Goal: Information Seeking & Learning: Learn about a topic

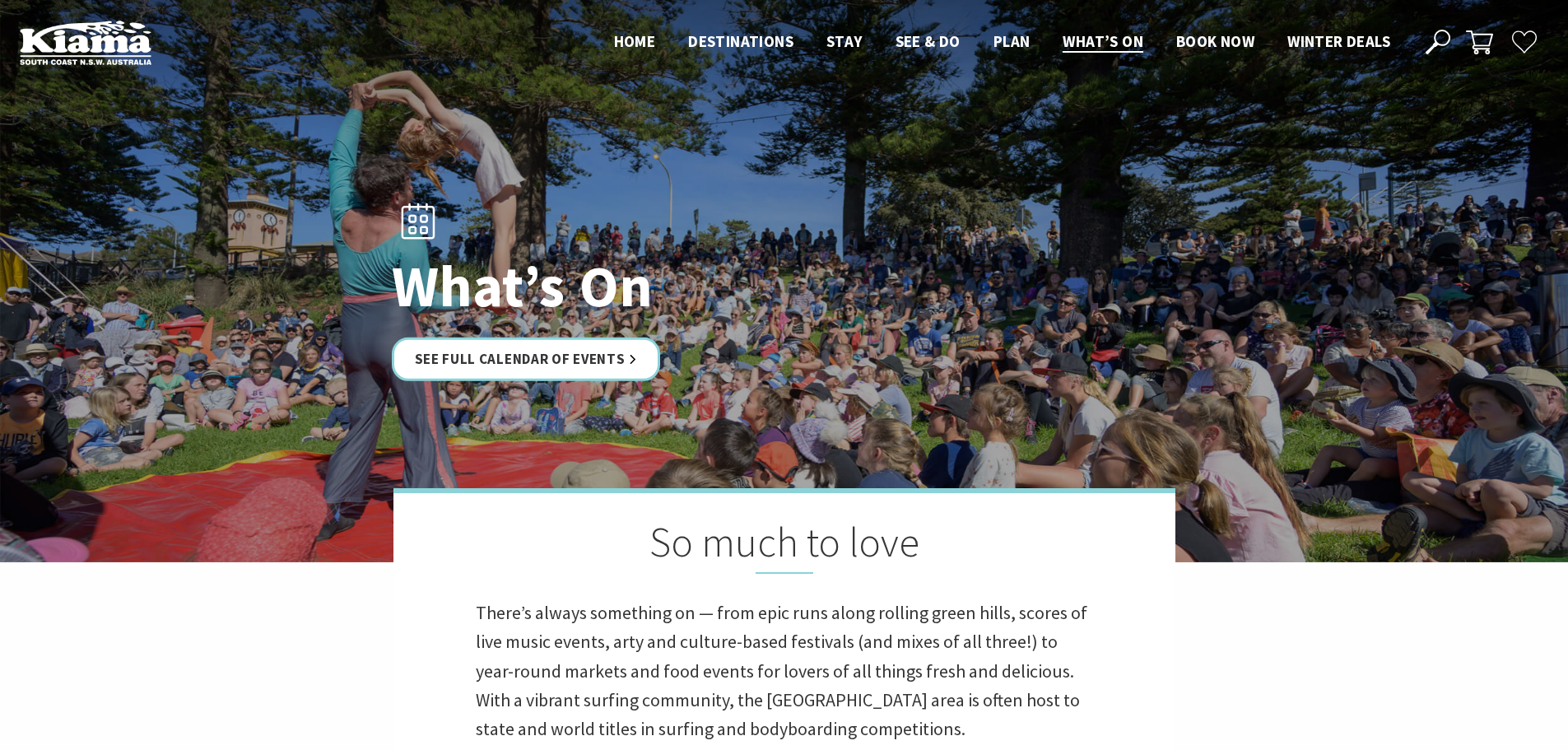
scroll to position [247, 0]
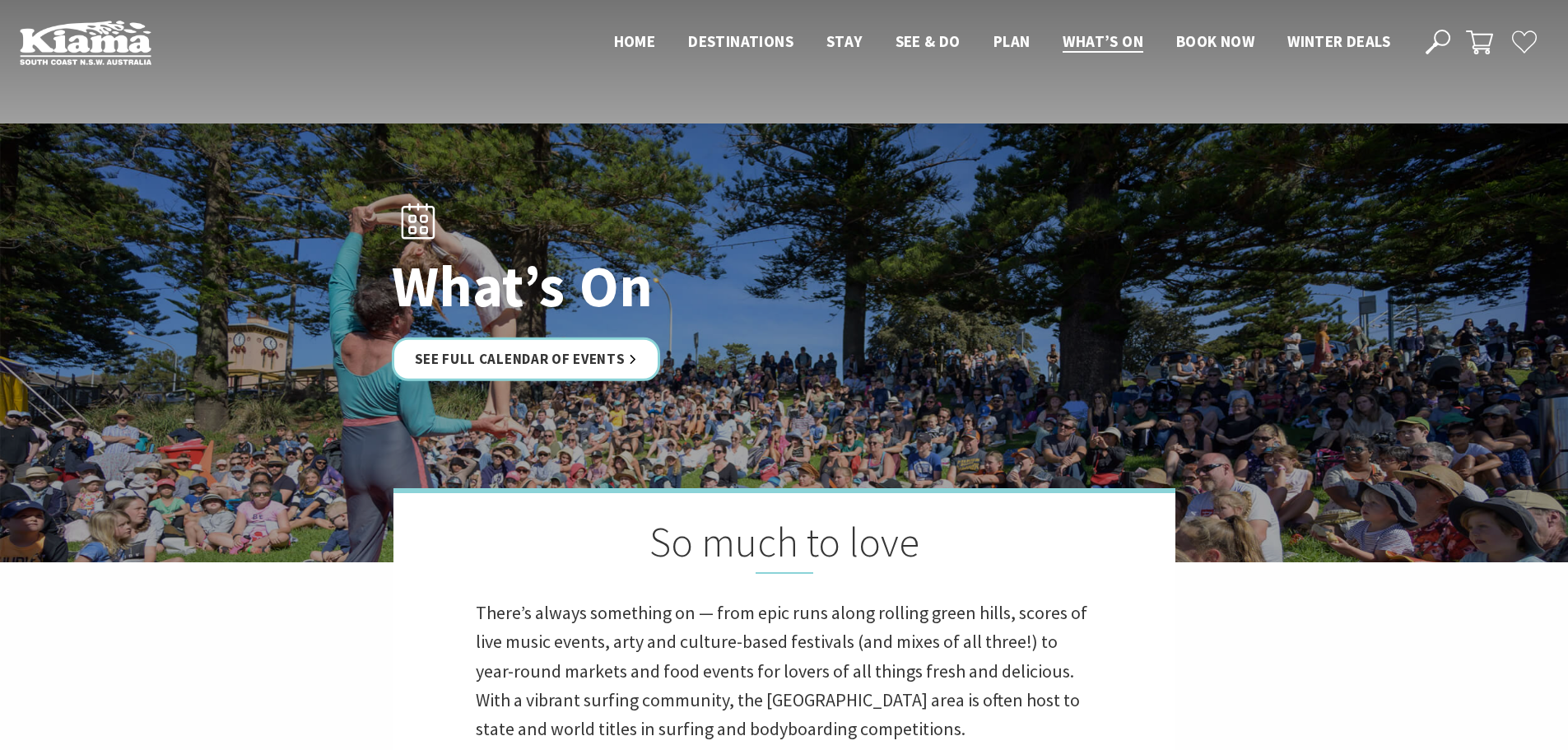
scroll to position [247, 0]
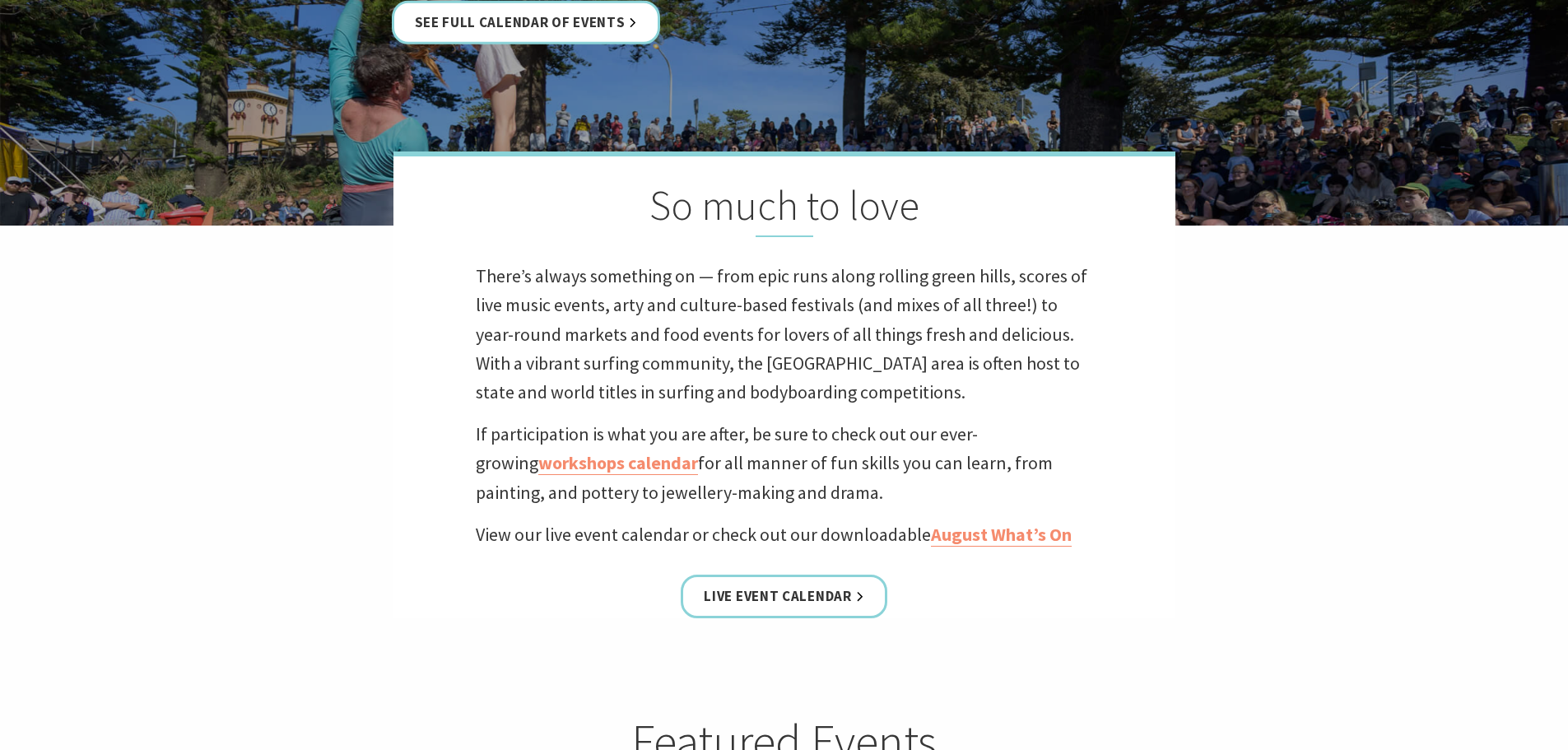
scroll to position [82, 0]
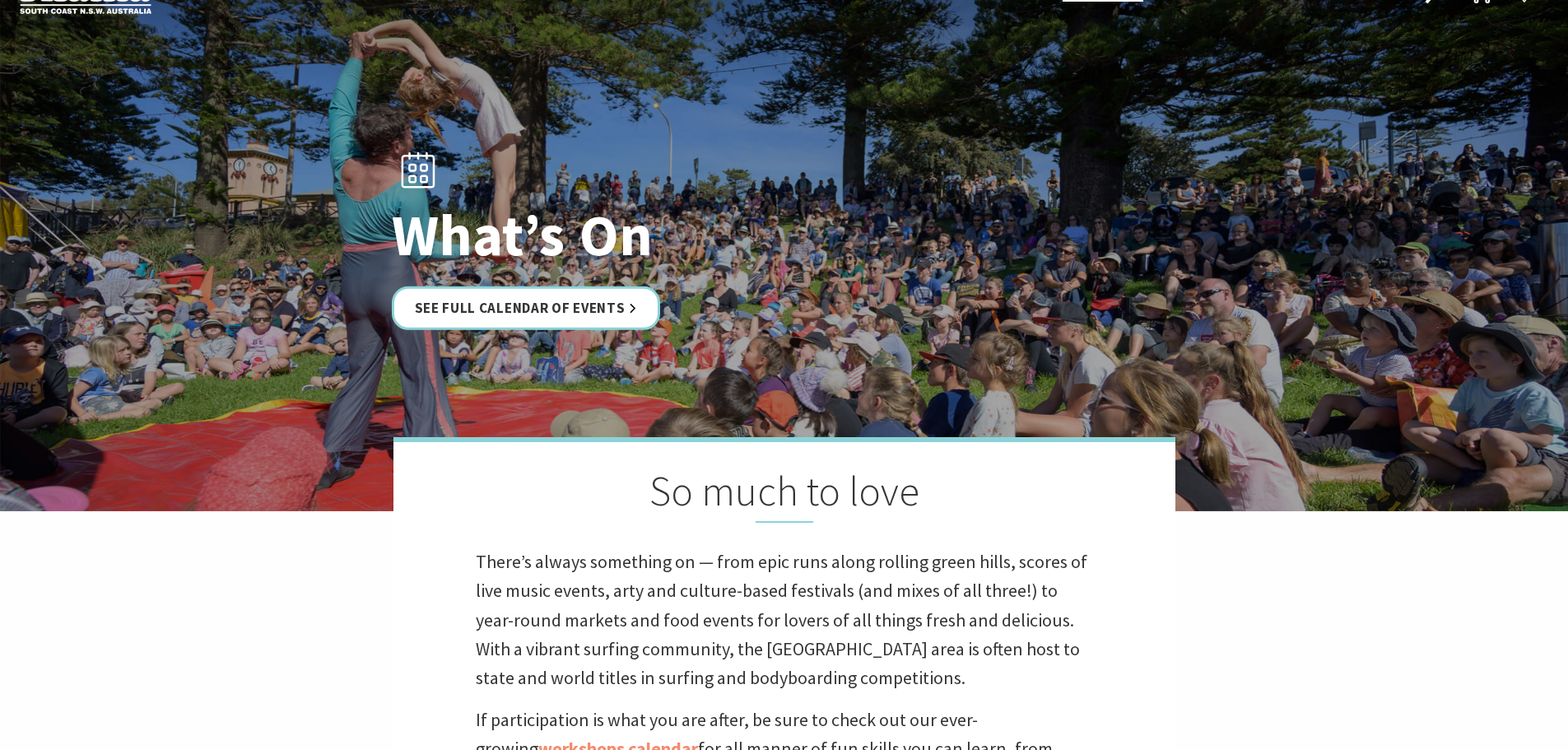
scroll to position [247, 0]
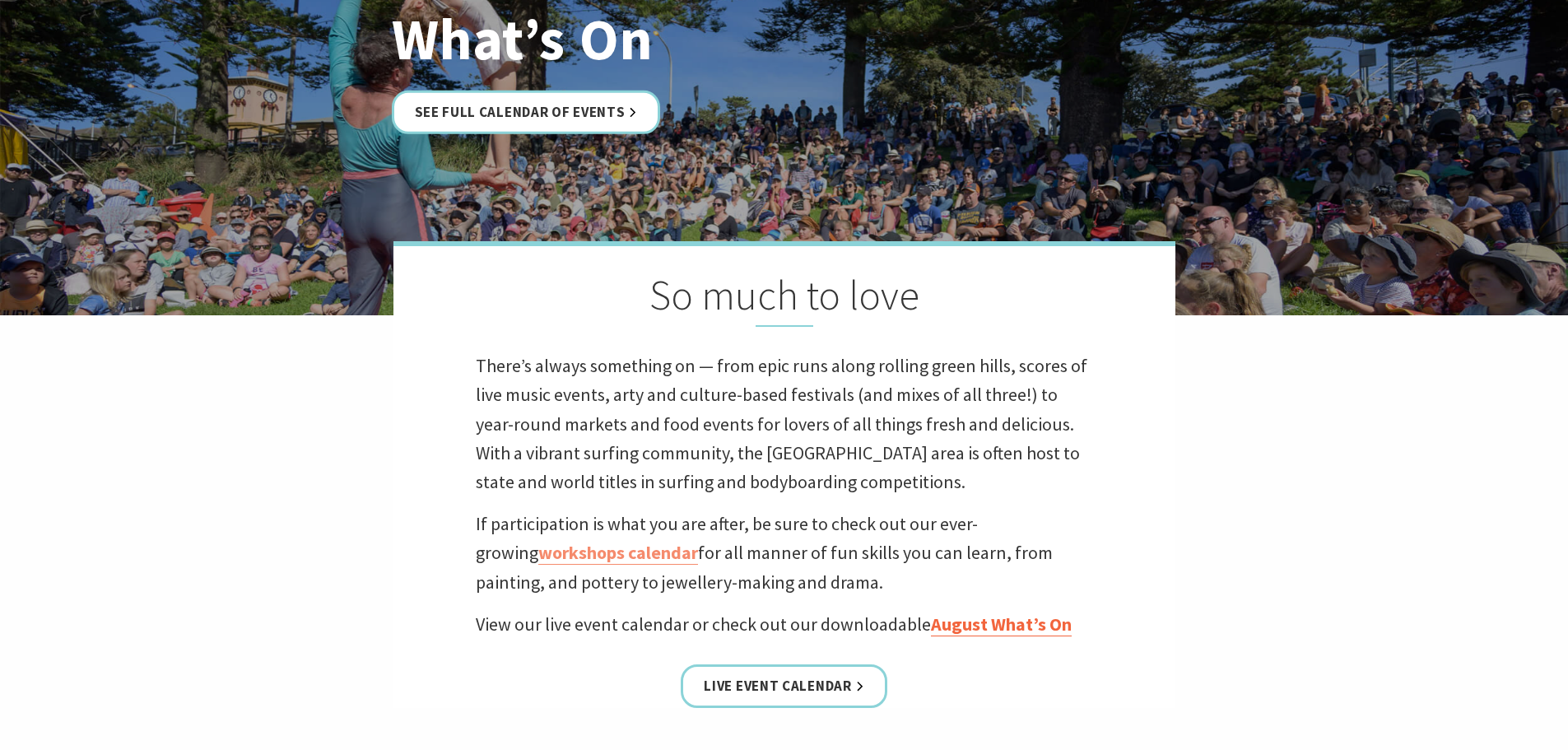
click at [1014, 620] on link "August What’s On" at bounding box center [1000, 624] width 140 height 24
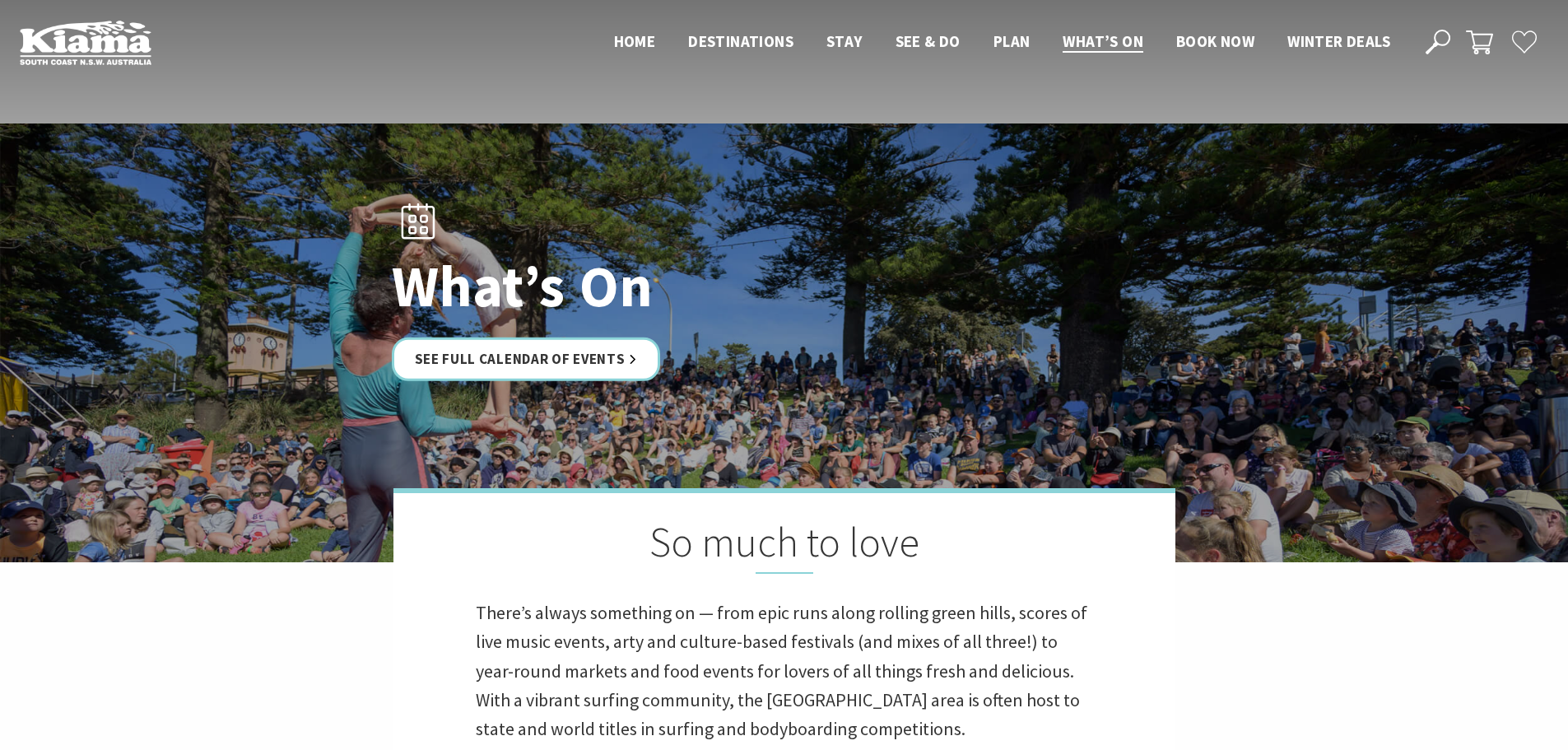
scroll to position [247, 0]
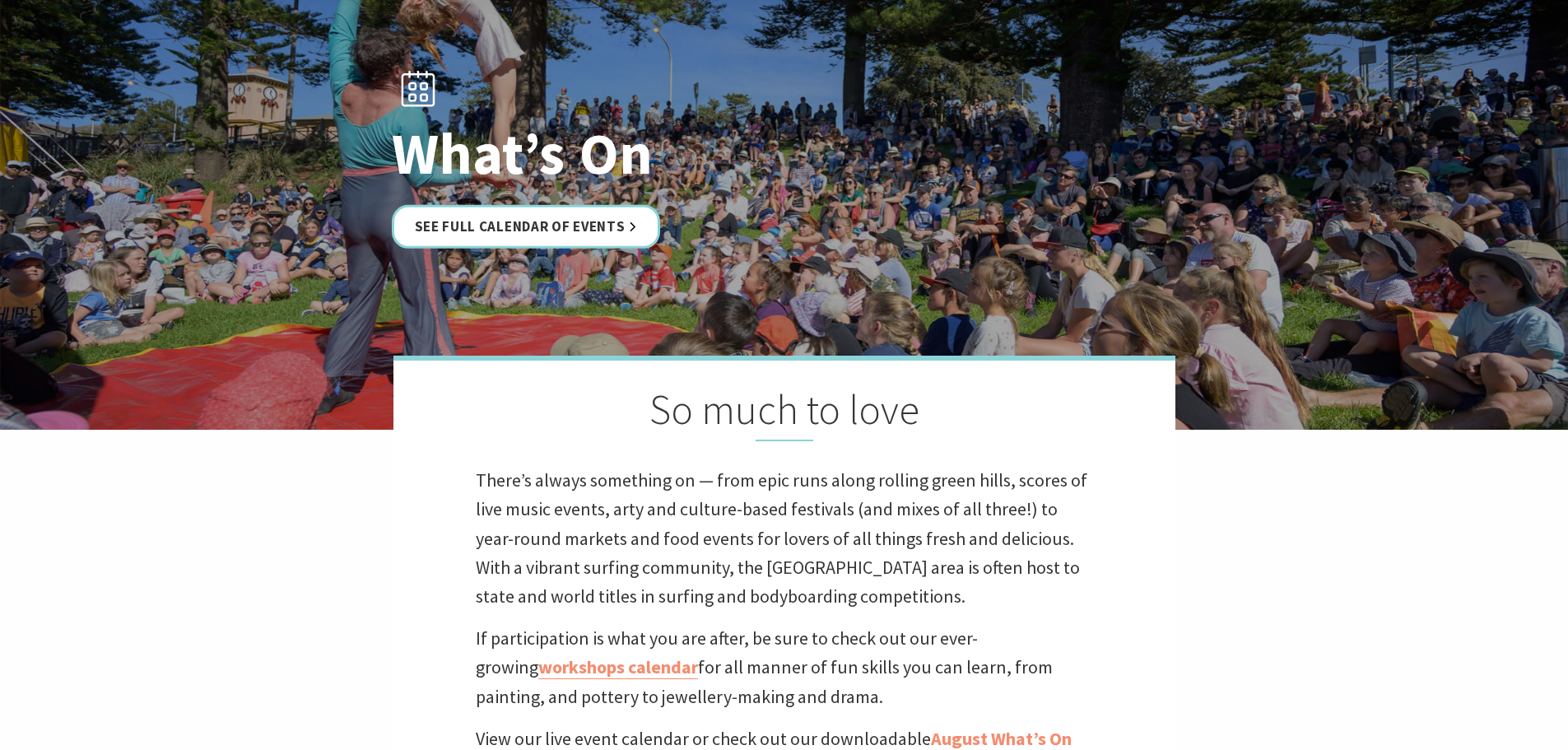
scroll to position [659, 0]
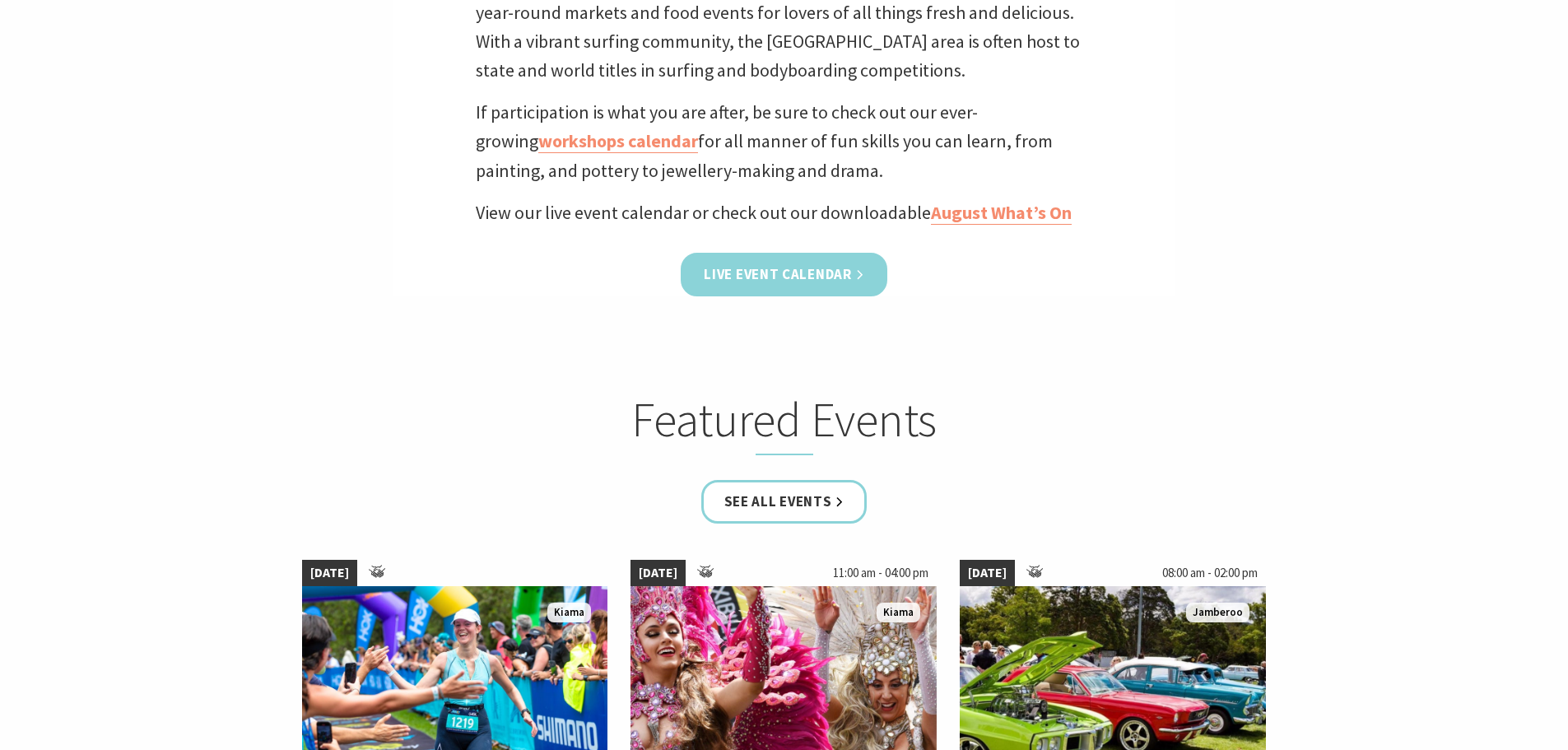
click at [742, 276] on link "Live Event Calendar" at bounding box center [783, 274] width 206 height 43
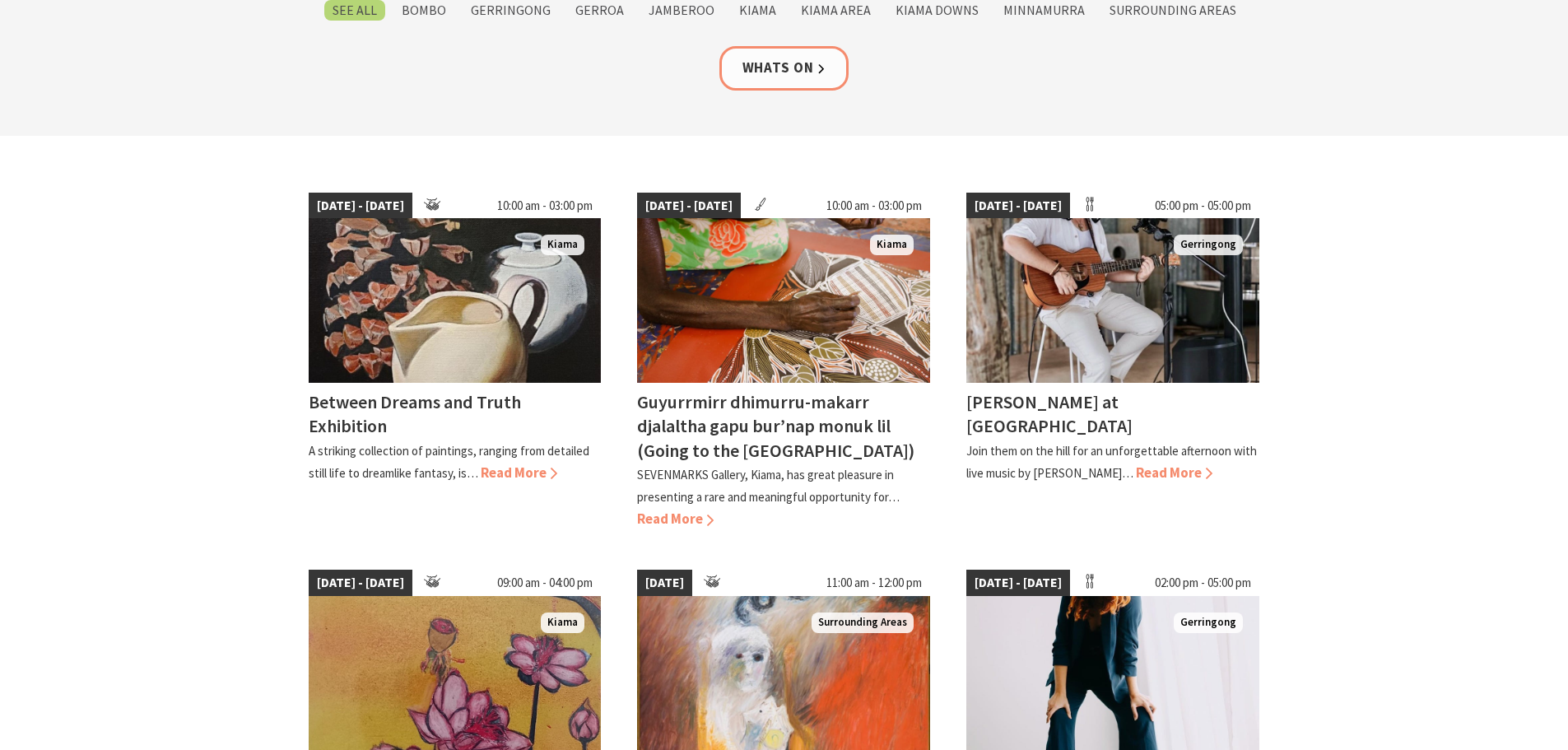
scroll to position [165, 0]
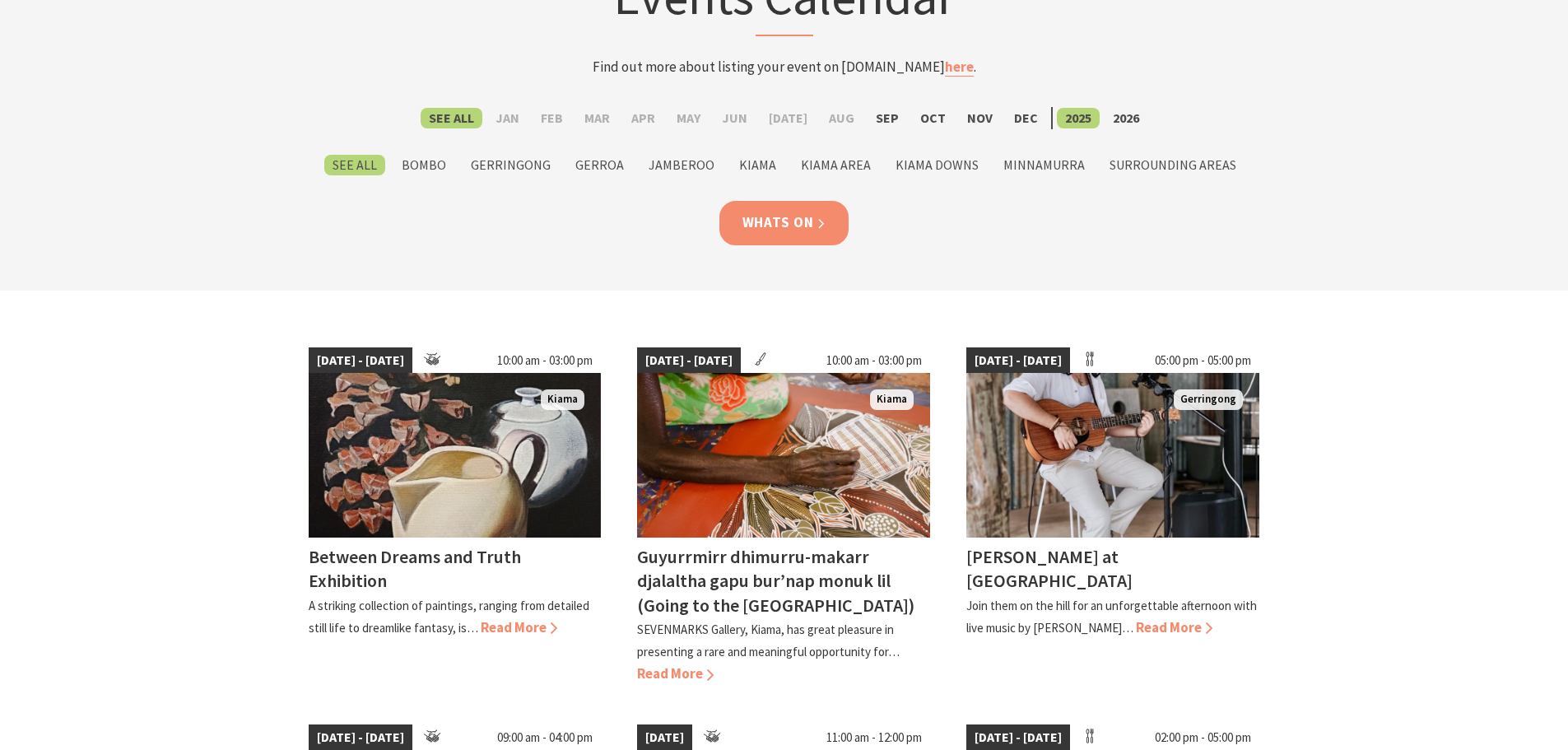
click at [815, 235] on link "Whats On" at bounding box center [784, 223] width 130 height 43
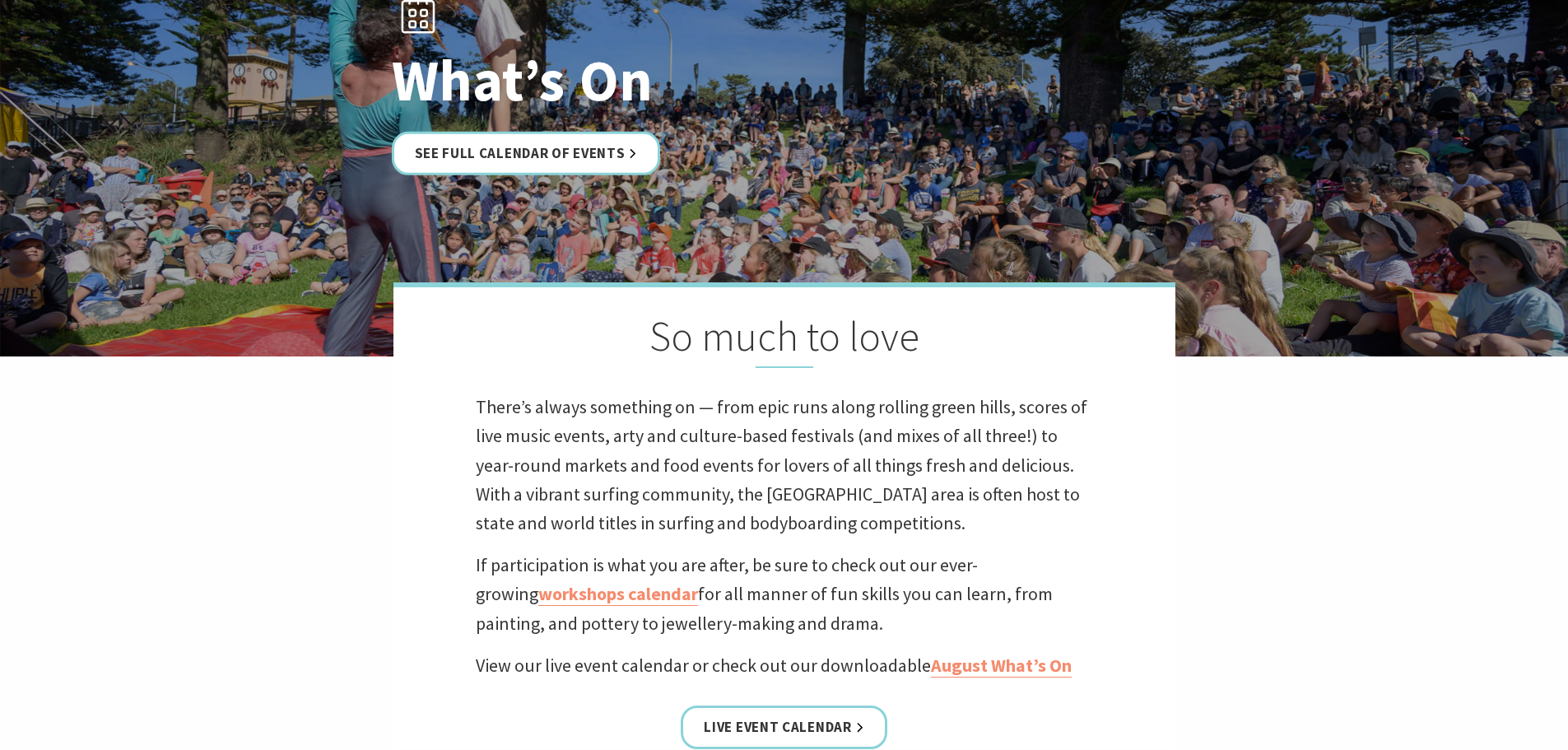
scroll to position [576, 0]
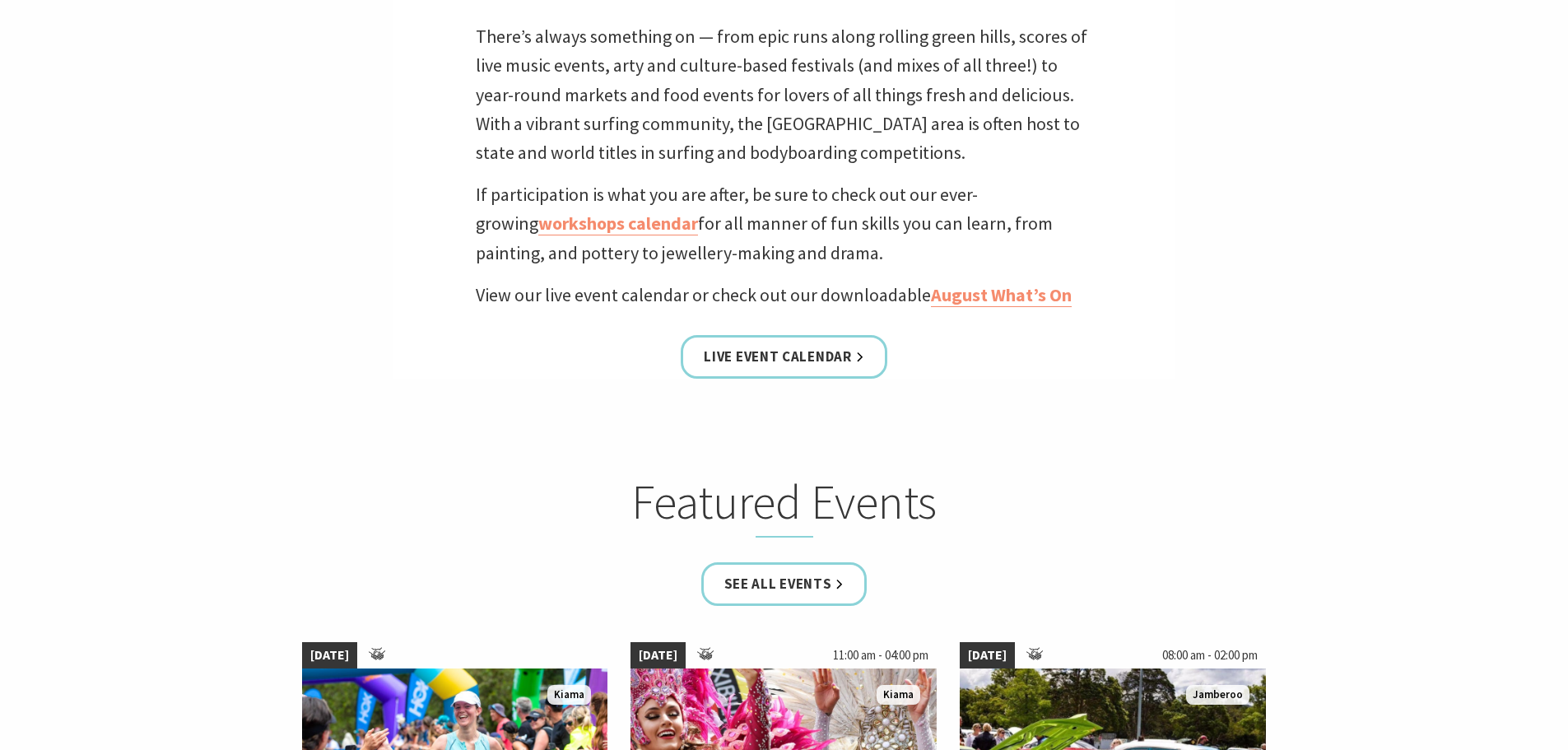
click at [975, 313] on div "So much to love There’s always something on — from epic runs along rolling gree…" at bounding box center [784, 145] width 782 height 466
click at [986, 284] on link "August What’s On" at bounding box center [1000, 295] width 140 height 24
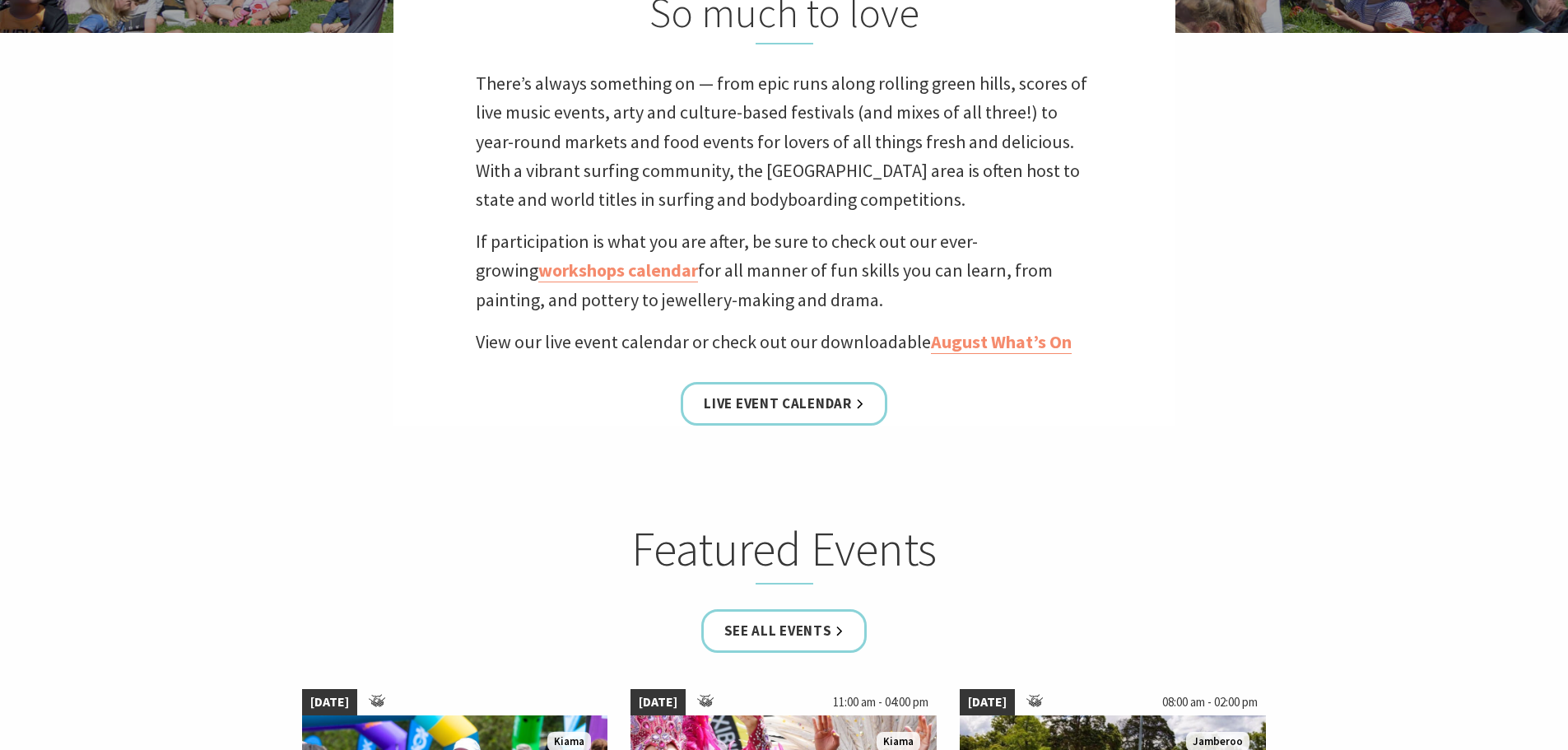
scroll to position [247, 0]
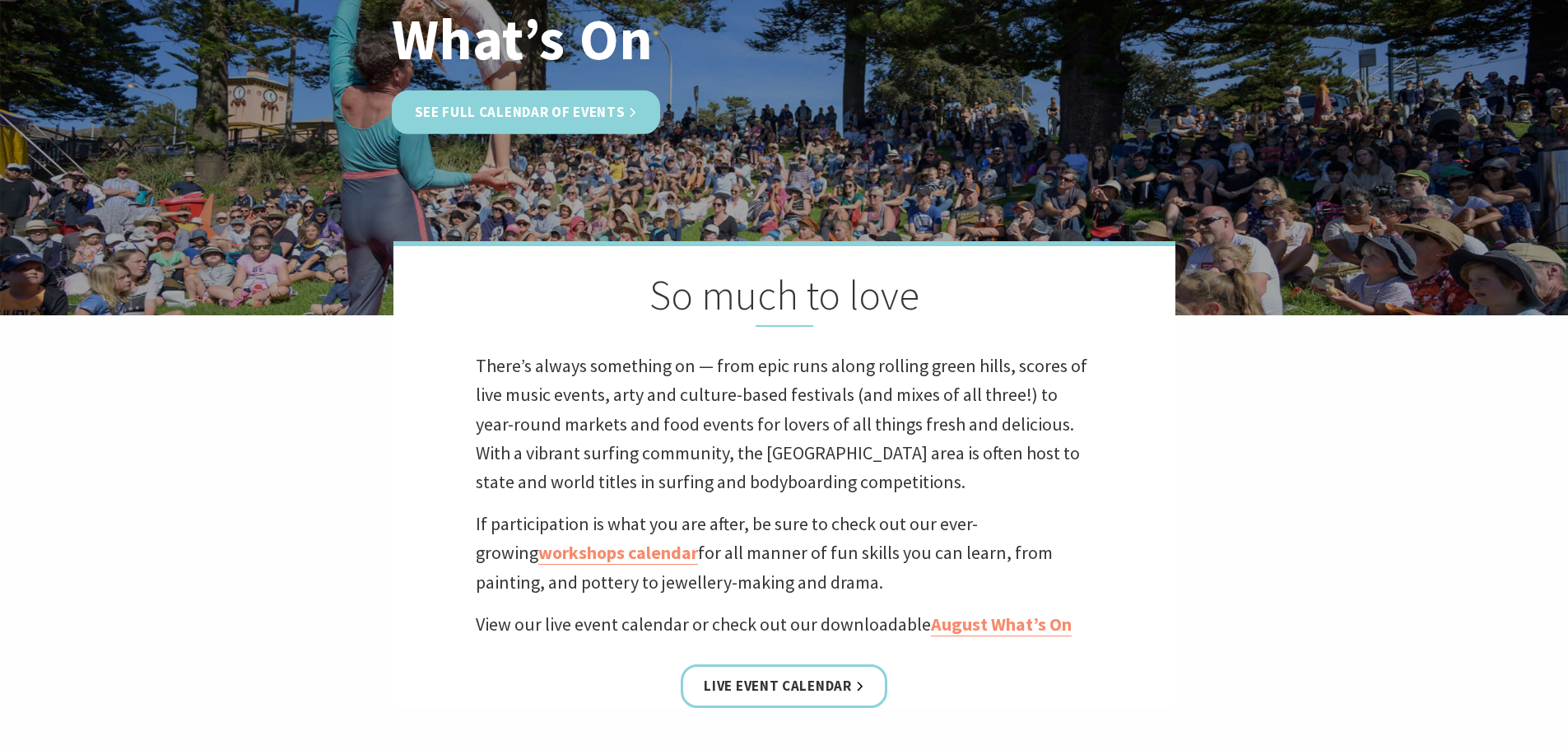
drag, startPoint x: 534, startPoint y: 105, endPoint x: 528, endPoint y: 122, distance: 18.0
click at [534, 105] on link "See Full Calendar of Events" at bounding box center [526, 112] width 269 height 43
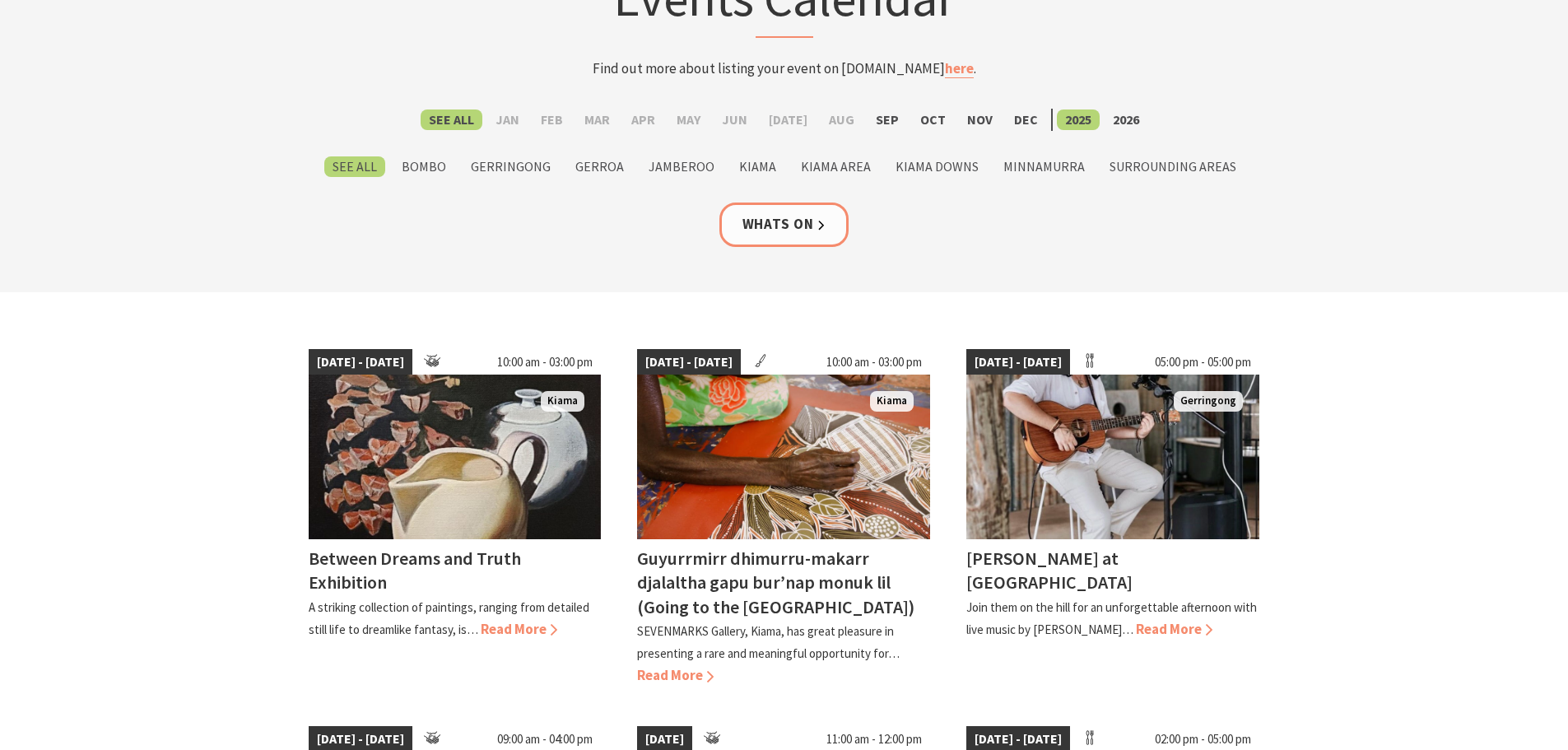
scroll to position [165, 0]
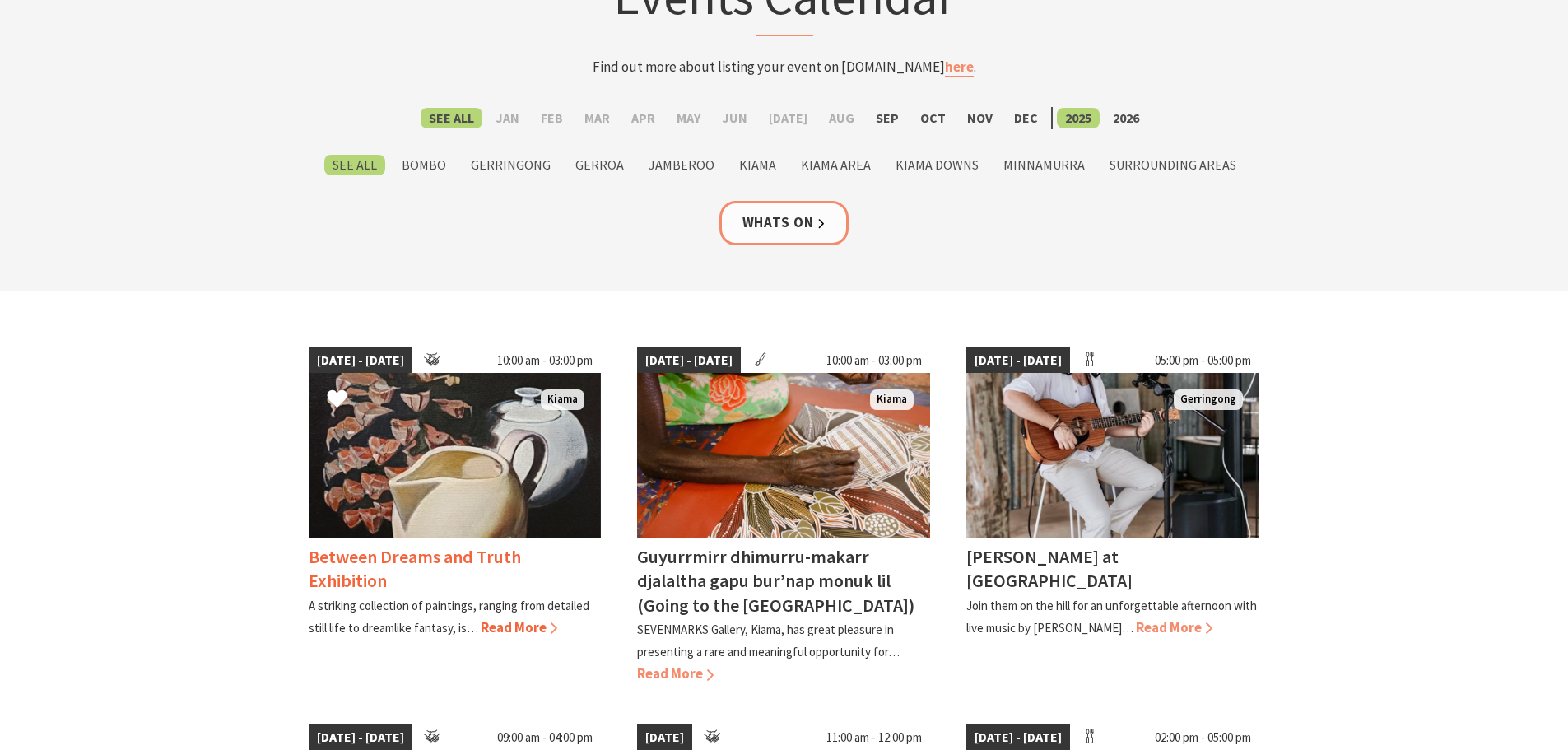
click at [502, 562] on h4 "Between Dreams and Truth Exhibition" at bounding box center [415, 569] width 213 height 47
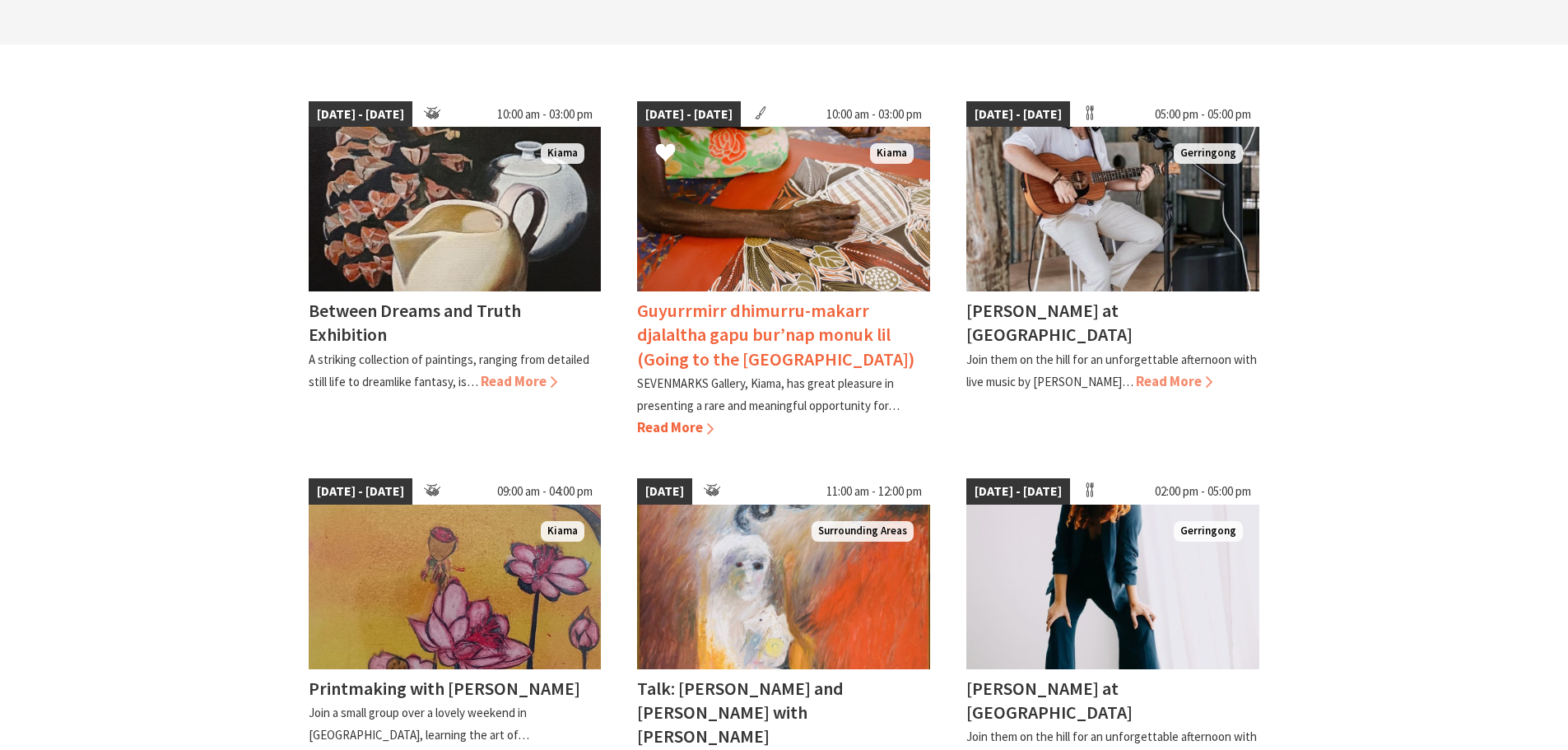
scroll to position [411, 0]
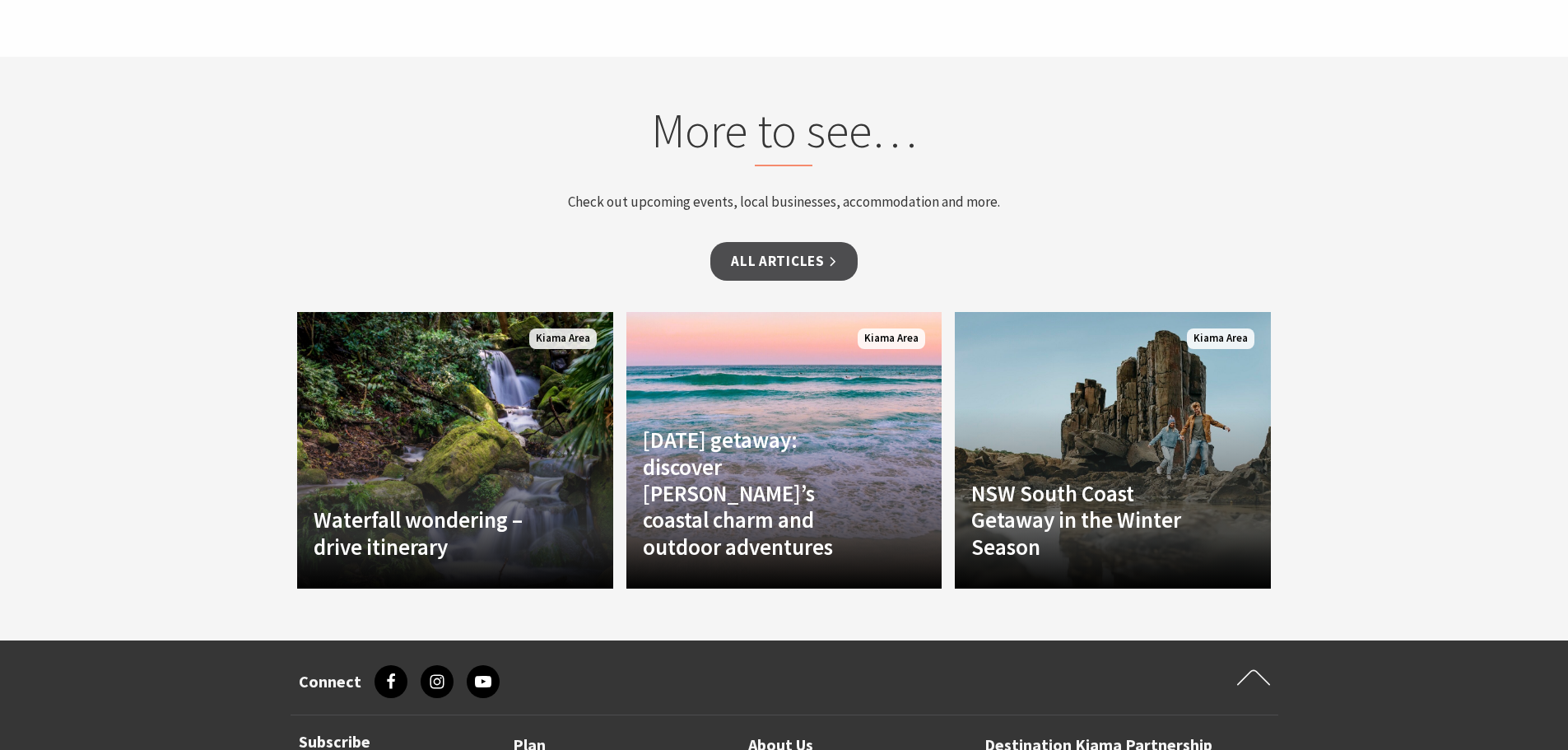
scroll to position [8234, 0]
